Goal: Task Accomplishment & Management: Manage account settings

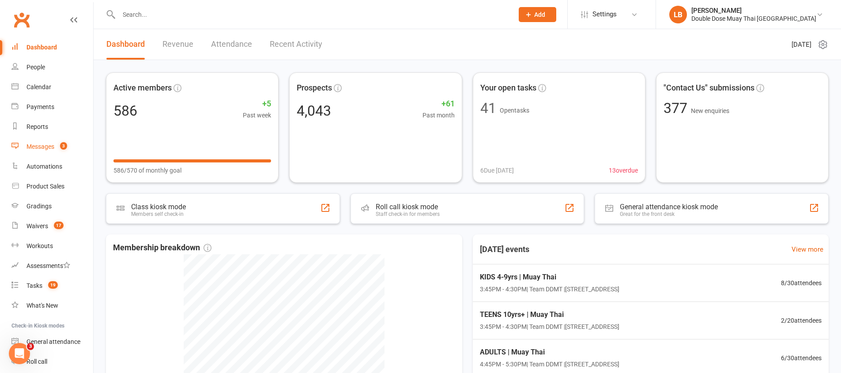
click at [56, 146] on count-badge "3" at bounding box center [61, 146] width 11 height 7
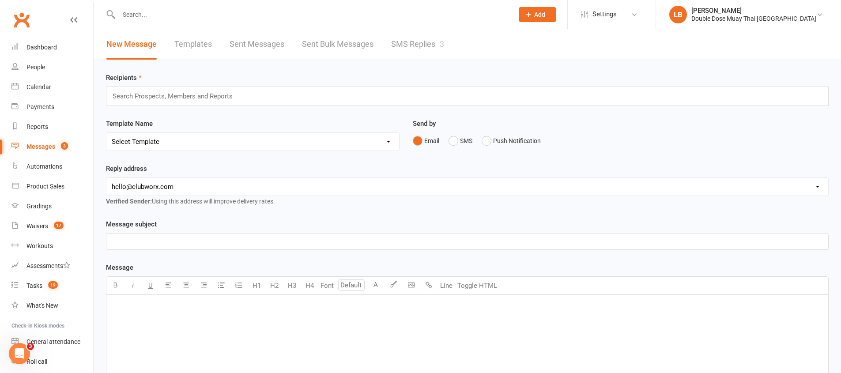
click at [422, 50] on link "SMS Replies 3" at bounding box center [417, 44] width 53 height 30
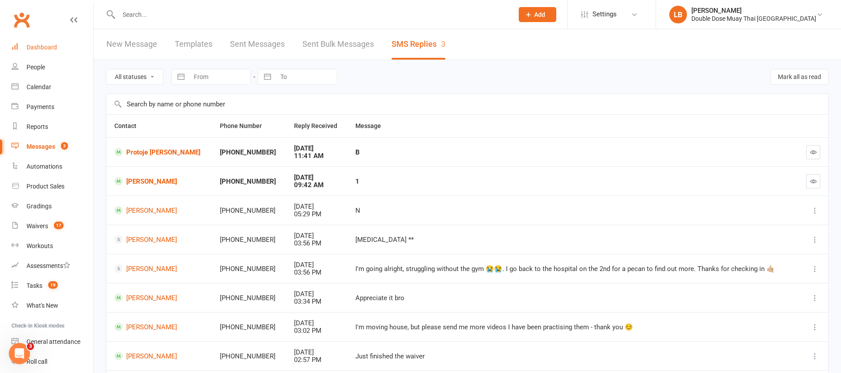
click at [44, 46] on div "Dashboard" at bounding box center [42, 47] width 30 height 7
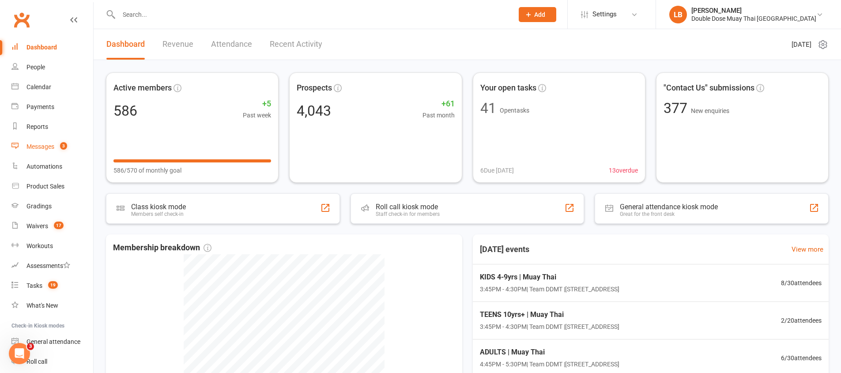
click at [62, 151] on link "Messages 3" at bounding box center [52, 147] width 82 height 20
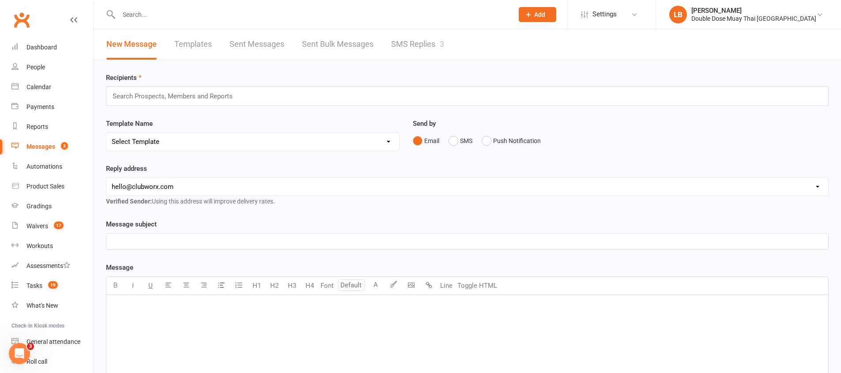
click at [401, 43] on link "SMS Replies 3" at bounding box center [417, 44] width 53 height 30
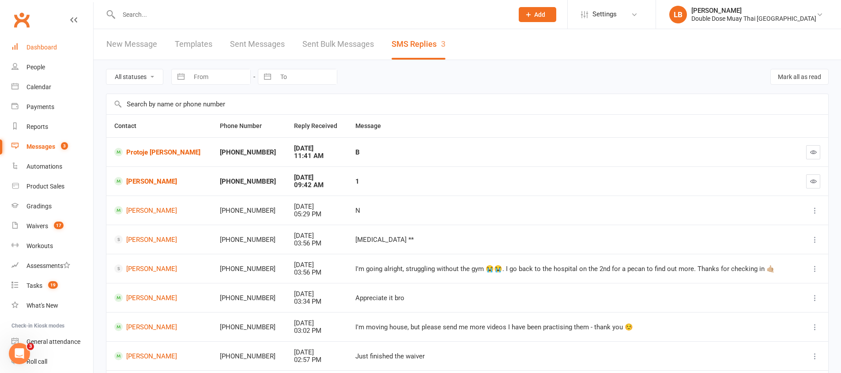
click at [57, 44] on link "Dashboard" at bounding box center [52, 48] width 82 height 20
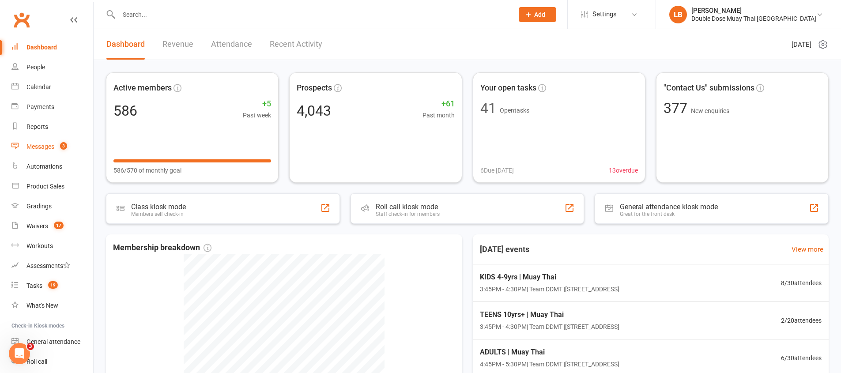
click at [49, 146] on div "Messages" at bounding box center [41, 146] width 28 height 7
click at [49, 146] on ui-view "Prospect Member Non-attending contact Class / event Appointment Grading event T…" at bounding box center [420, 262] width 841 height 520
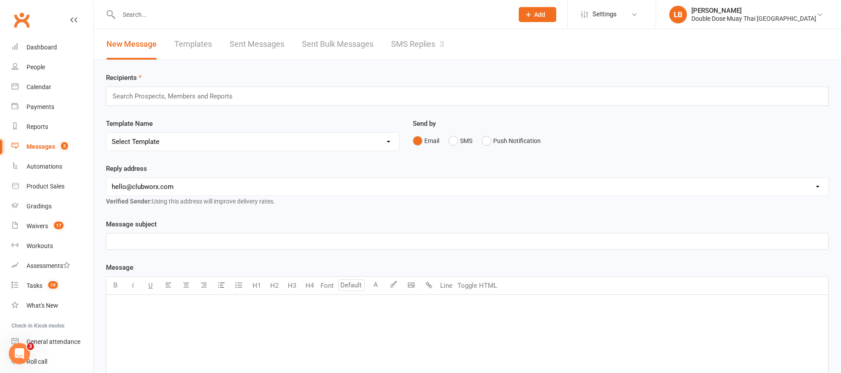
click at [417, 43] on link "SMS Replies 3" at bounding box center [417, 44] width 53 height 30
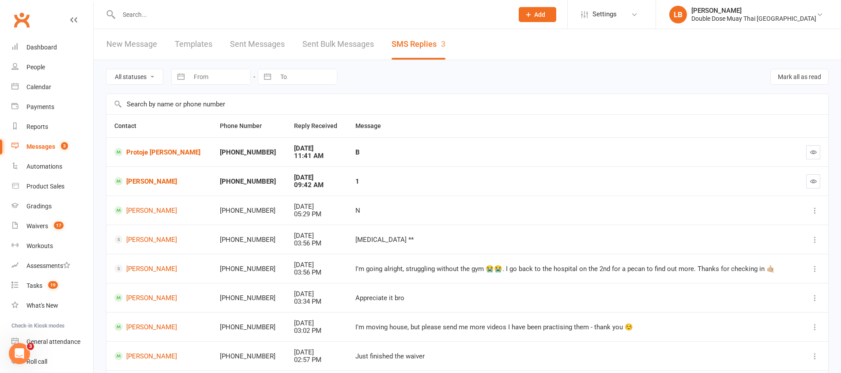
click at [43, 145] on div "Messages" at bounding box center [41, 146] width 29 height 7
click at [43, 145] on ui-view "Prospect Member Non-attending contact Class / event Appointment Grading event T…" at bounding box center [420, 242] width 841 height 480
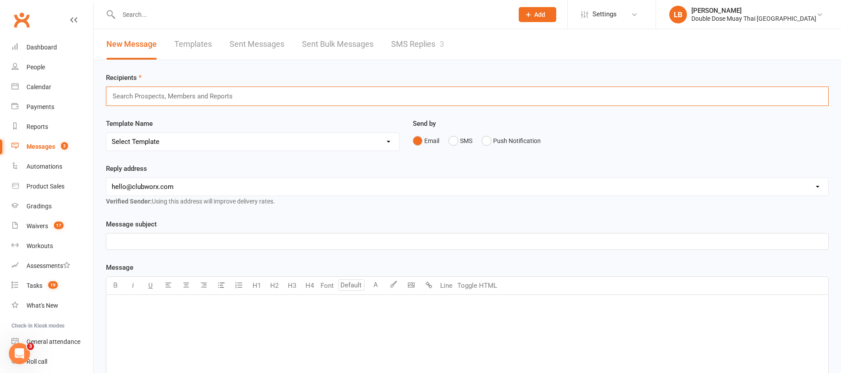
click at [204, 95] on input "text" at bounding box center [176, 96] width 129 height 11
type input "k"
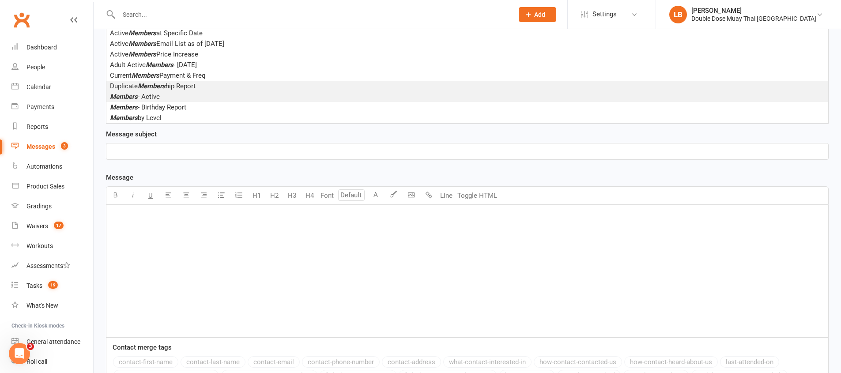
scroll to position [53, 0]
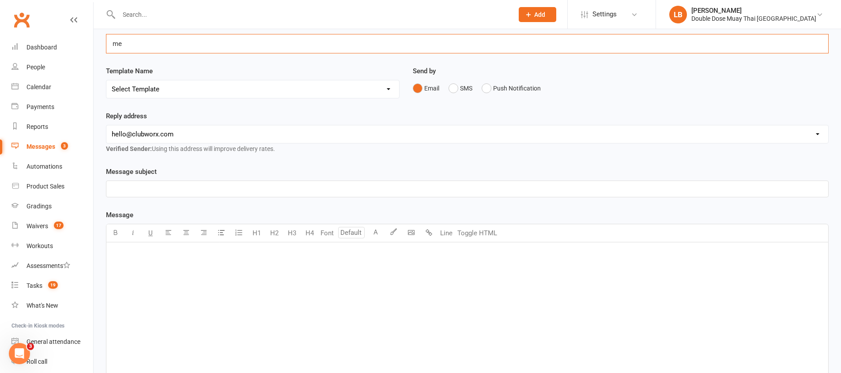
type input "m"
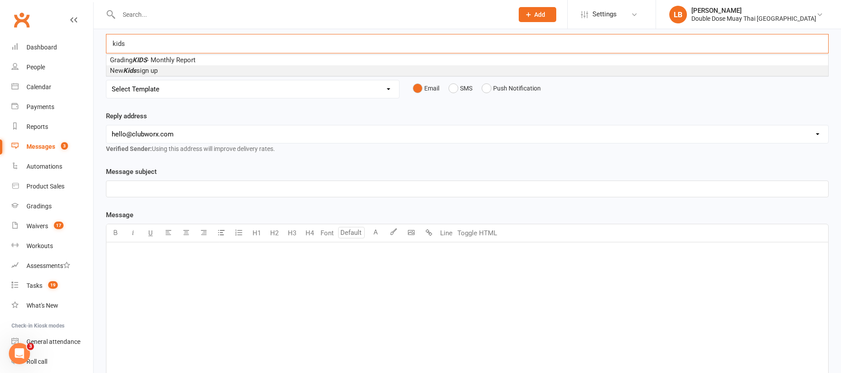
type input "kids"
click at [226, 99] on div "Template Name Select Template [Email] Cancellation Confirmation Email [SMS] Can…" at bounding box center [252, 88] width 307 height 45
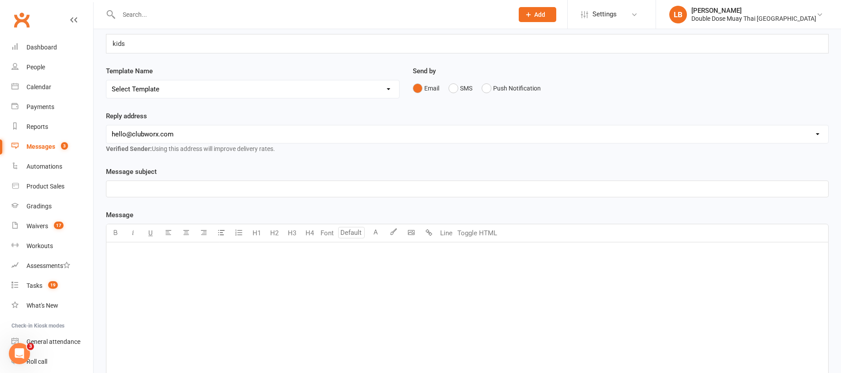
click at [120, 41] on input "kids" at bounding box center [127, 43] width 30 height 11
click at [46, 122] on link "Reports" at bounding box center [52, 127] width 82 height 20
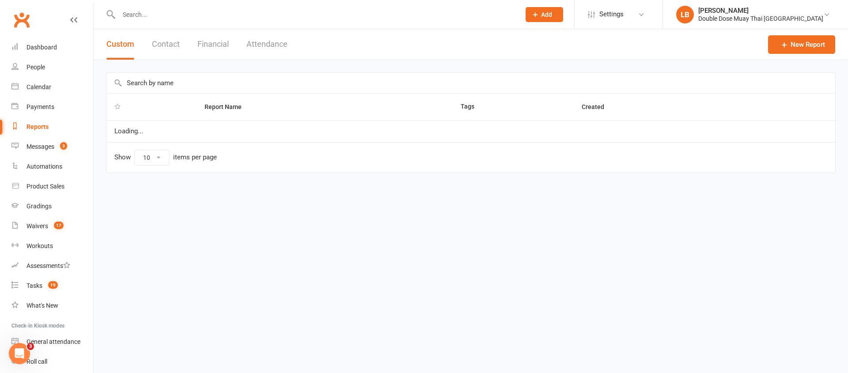
select select "100"
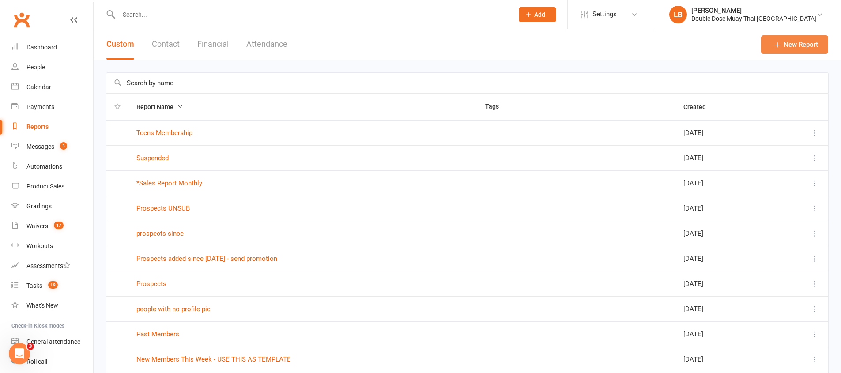
click at [779, 43] on icon at bounding box center [777, 44] width 9 height 9
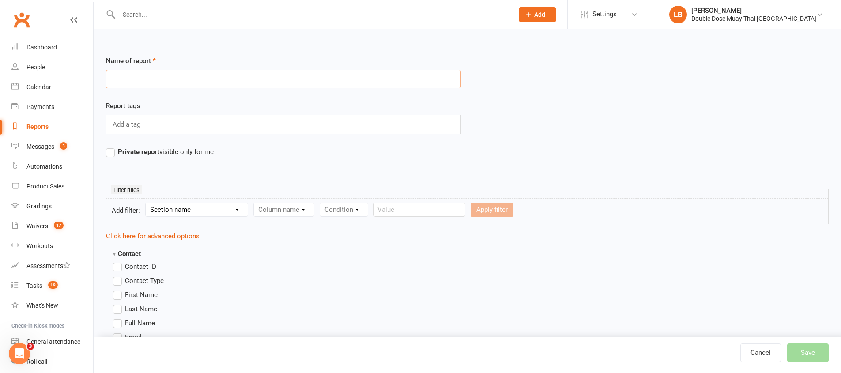
click at [133, 80] on input "text" at bounding box center [283, 79] width 355 height 19
type input "kids 1 day a week"
click at [142, 174] on hr at bounding box center [467, 169] width 723 height 11
click at [135, 117] on div "Add a tag" at bounding box center [283, 124] width 355 height 19
click at [43, 51] on link "Dashboard" at bounding box center [52, 48] width 82 height 20
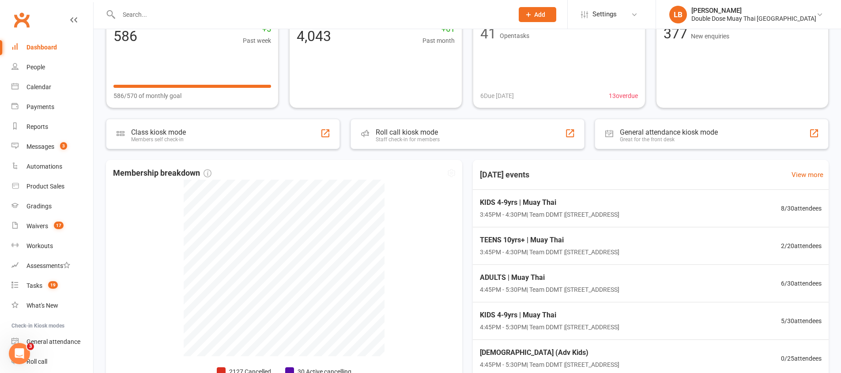
scroll to position [146, 0]
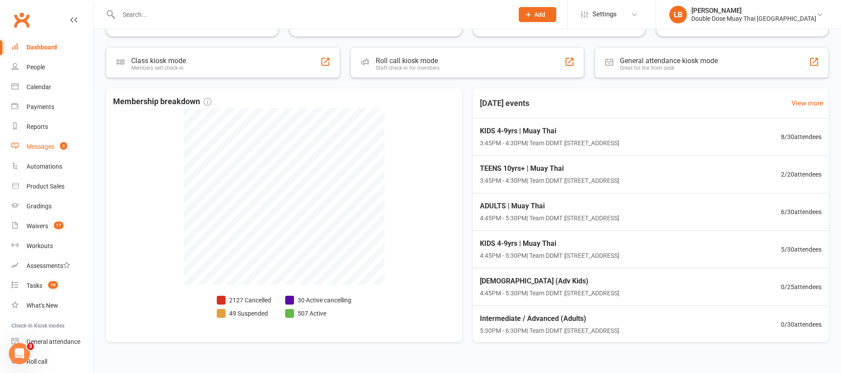
click at [45, 144] on div "Messages" at bounding box center [41, 146] width 28 height 7
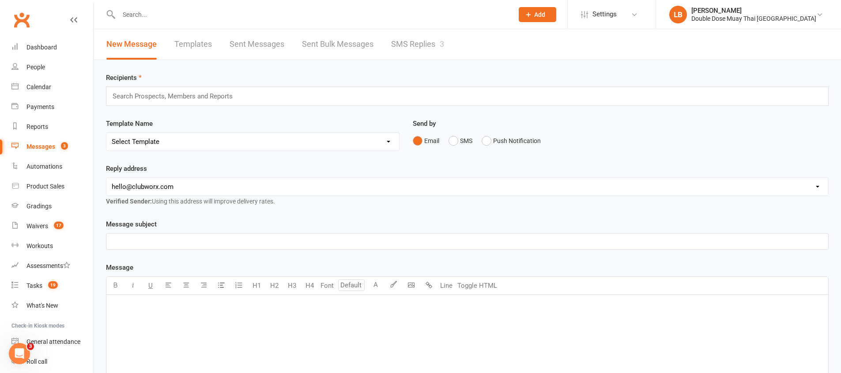
click at [422, 49] on link "SMS Replies 3" at bounding box center [417, 44] width 53 height 30
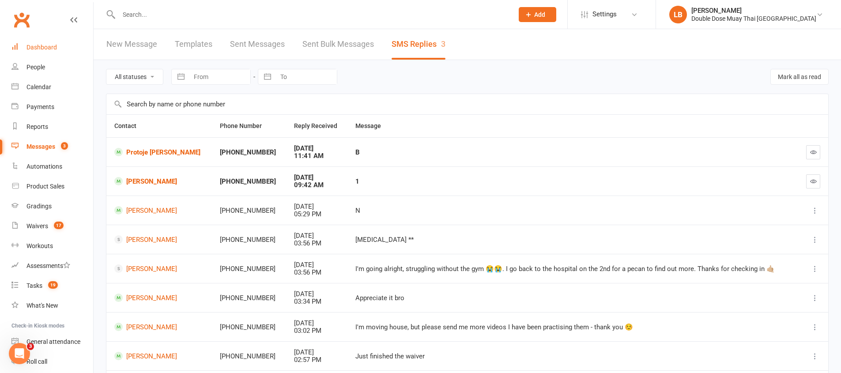
click at [42, 46] on div "Dashboard" at bounding box center [42, 47] width 30 height 7
